Goal: Task Accomplishment & Management: Use online tool/utility

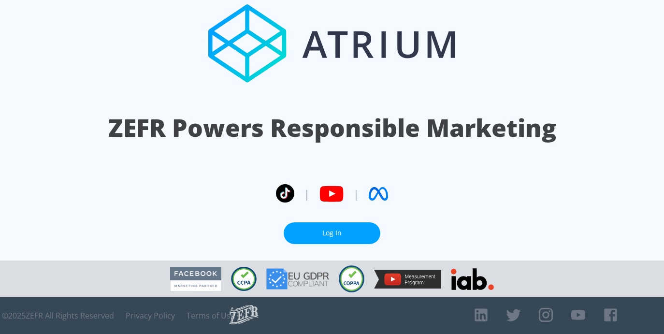
click at [357, 234] on link "Log In" at bounding box center [332, 233] width 97 height 22
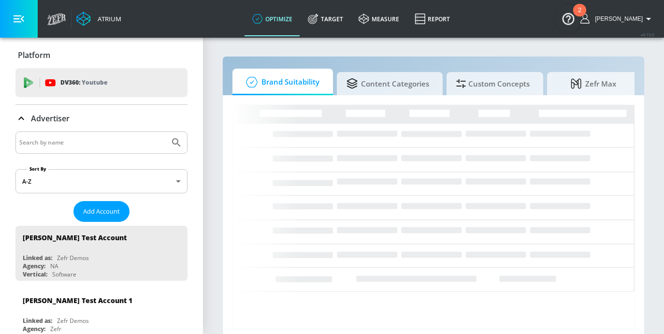
click at [88, 142] on input "Search by name" at bounding box center [92, 142] width 147 height 13
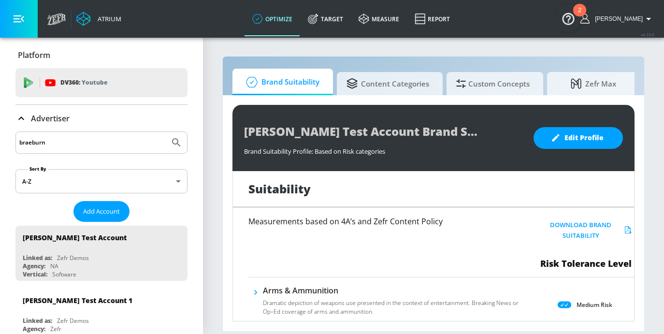
type input "braeburn"
click at [166, 132] on button "Submit Search" at bounding box center [176, 142] width 21 height 21
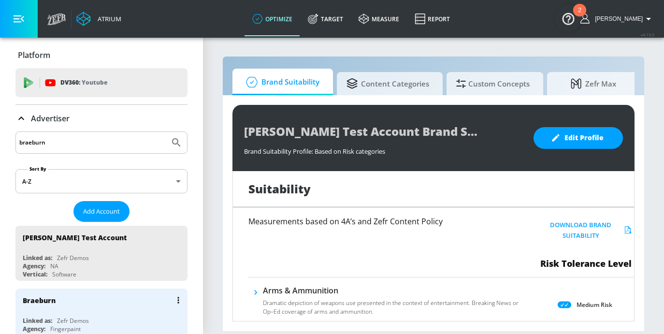
scroll to position [74, 0]
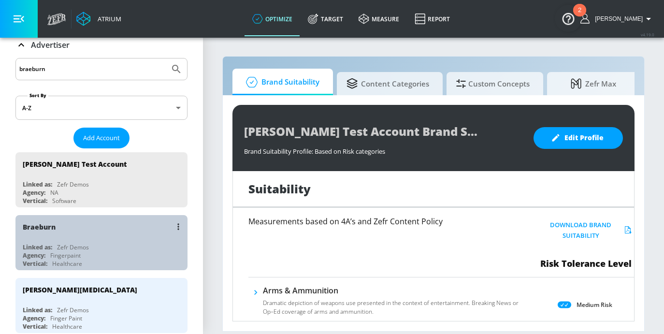
click at [108, 239] on div "Braeburn Linked as: Zefr Demos Agency: Fingerpaint Vertical: Healthcare" at bounding box center [101, 242] width 172 height 55
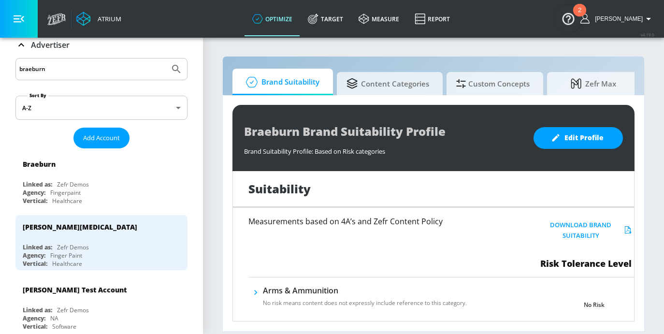
scroll to position [109, 0]
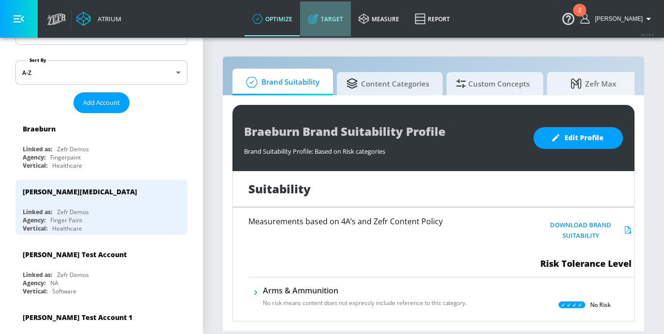
click at [345, 16] on link "Target" at bounding box center [325, 18] width 51 height 35
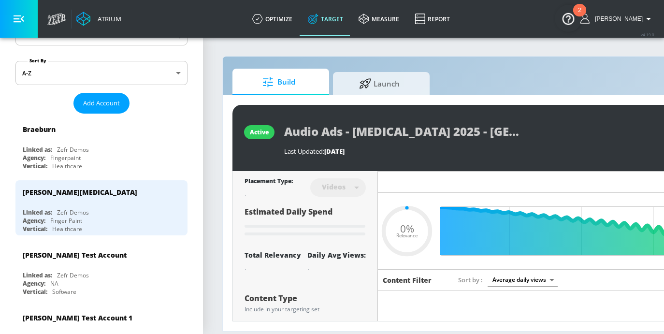
type input "0.05"
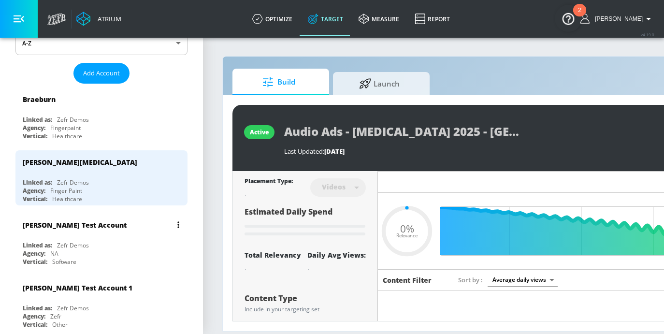
scroll to position [172, 0]
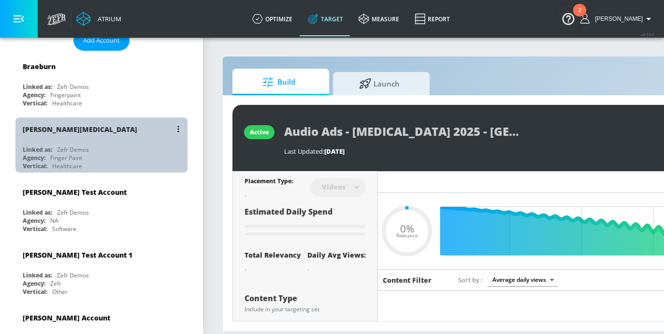
click at [115, 139] on div "Braeburn Brixadi" at bounding box center [104, 129] width 162 height 23
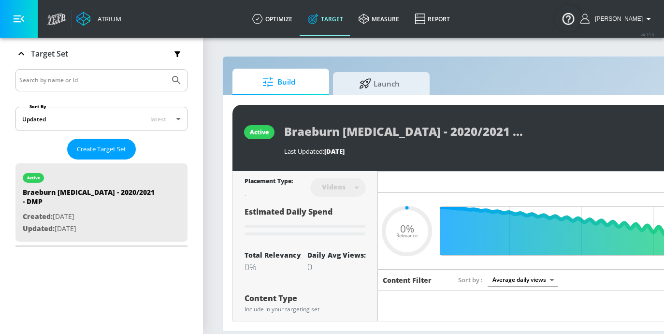
type input "0.05"
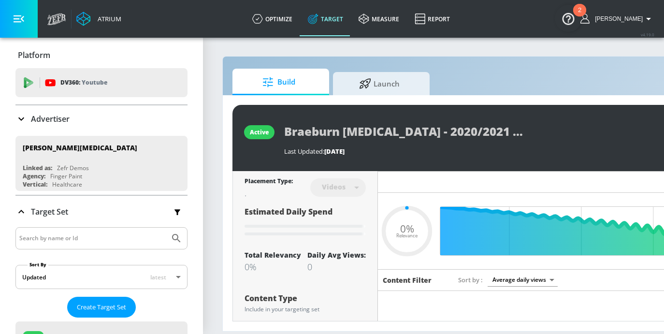
click at [23, 112] on div "Advertiser" at bounding box center [101, 118] width 172 height 27
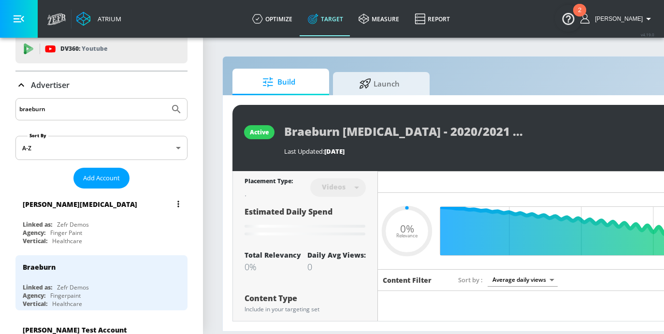
scroll to position [70, 0]
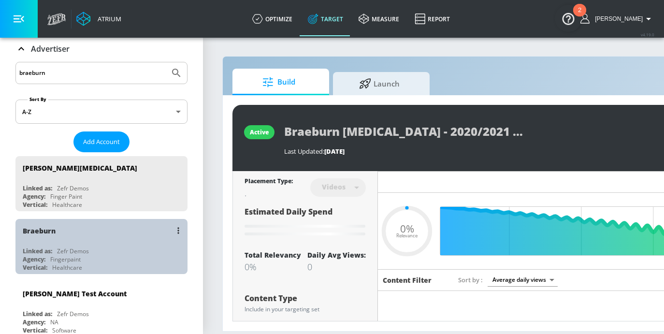
click at [91, 250] on div "Linked as: Zefr Demos" at bounding box center [104, 251] width 162 height 8
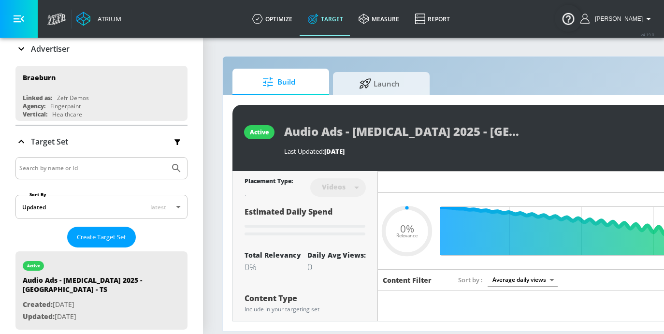
type input "0.05"
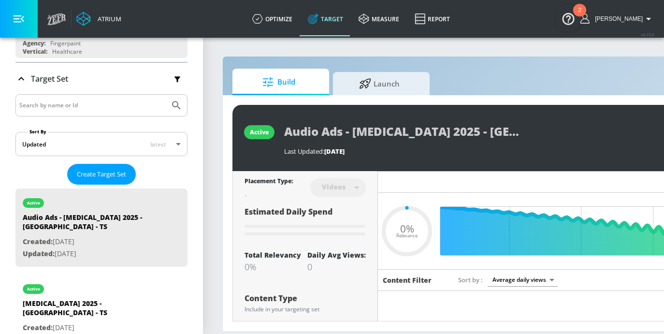
scroll to position [157, 0]
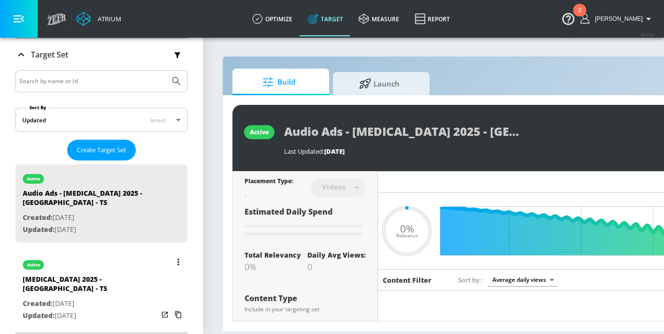
click at [82, 275] on div "Brixadi 2025 - Braeburn - TS" at bounding box center [90, 286] width 135 height 23
type input "Brixadi 2025 - Braeburn - TS"
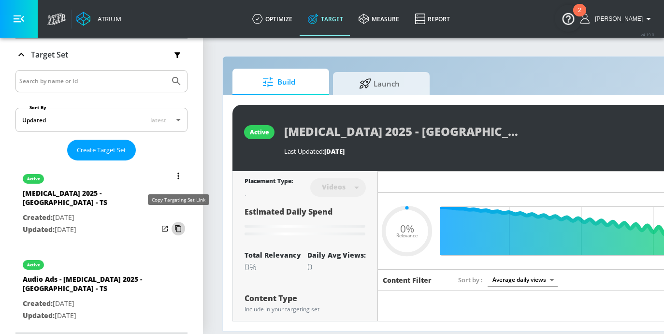
click at [179, 221] on icon "list of Target Set" at bounding box center [178, 228] width 15 height 15
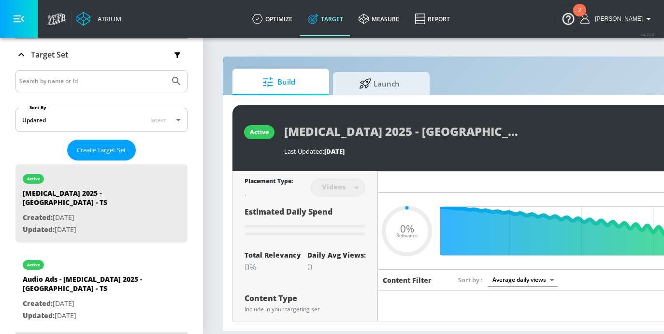
type input "0.45"
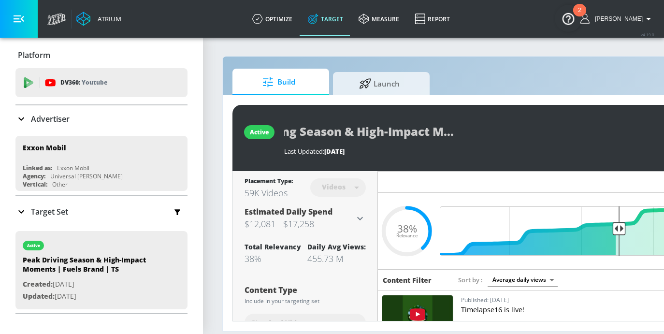
scroll to position [0, 137]
click at [564, 132] on div "Peak Driving Season & High-Impact Moments | Fuels Brand | TS" at bounding box center [494, 131] width 420 height 22
click at [509, 143] on div "Peak Driving Season & High-Impact Moments | Fuels Brand | TS Last Updated: 190 …" at bounding box center [494, 137] width 420 height 35
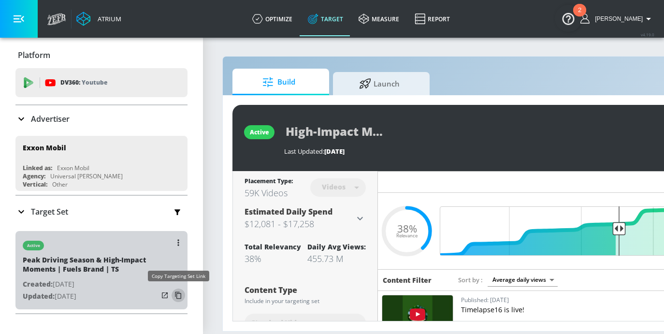
click at [177, 296] on icon "button" at bounding box center [178, 295] width 15 height 15
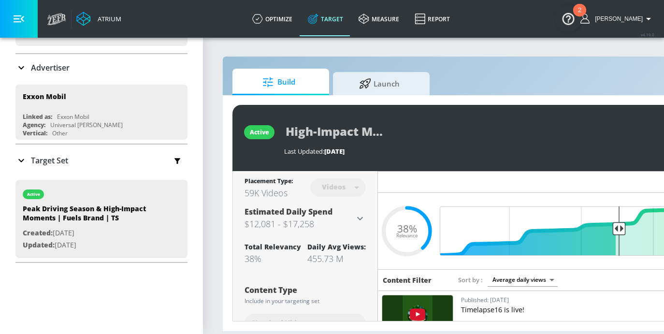
scroll to position [63, 0]
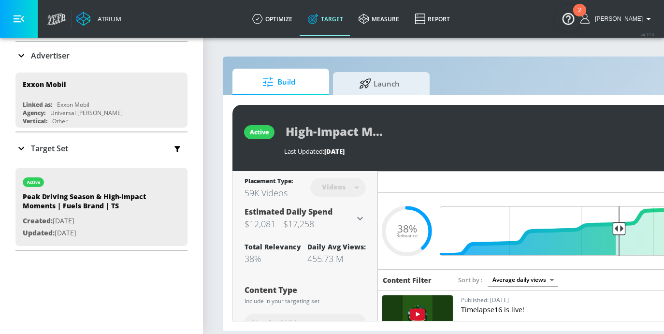
click at [21, 144] on icon at bounding box center [21, 149] width 12 height 12
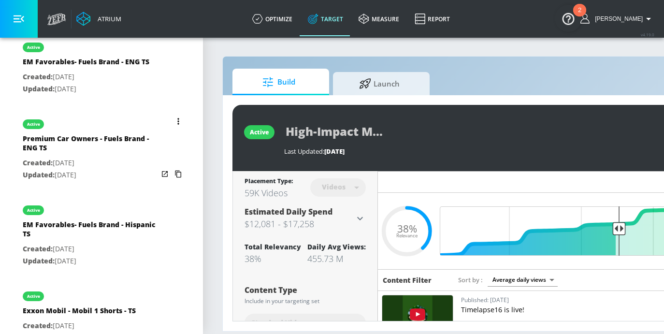
scroll to position [376, 0]
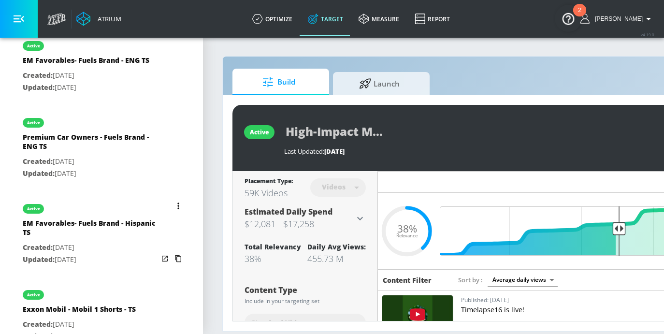
click at [100, 232] on div "EM Favorables- Fuels Brand - Hispanic TS" at bounding box center [90, 230] width 135 height 23
type input "EM Favorables- Fuels Brand - Hispanic TS"
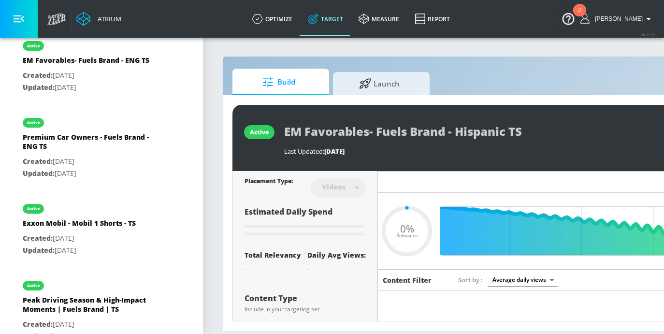
type input "0.68"
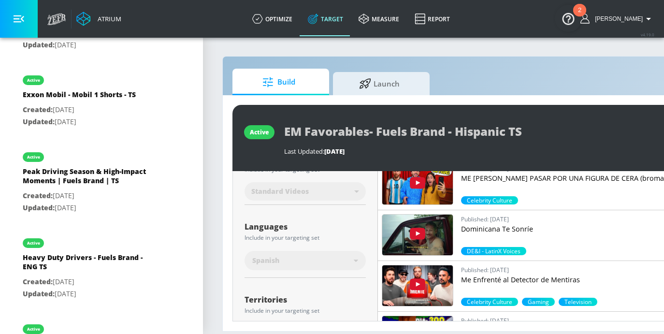
scroll to position [646, 0]
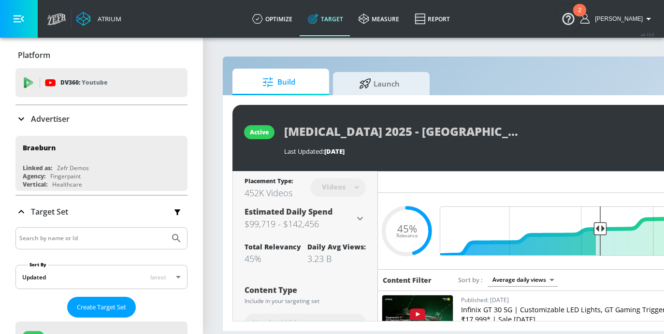
scroll to position [157, 0]
